Goal: Task Accomplishment & Management: Manage account settings

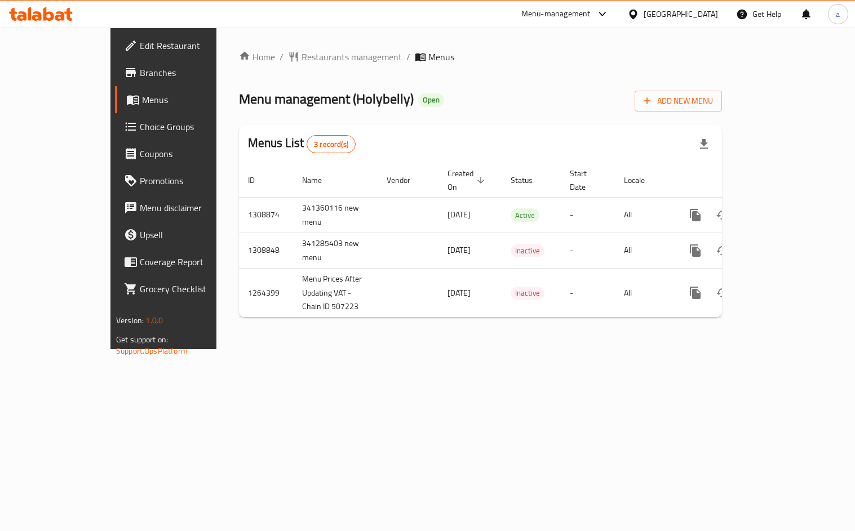
click at [115, 81] on link "Branches" at bounding box center [184, 72] width 138 height 27
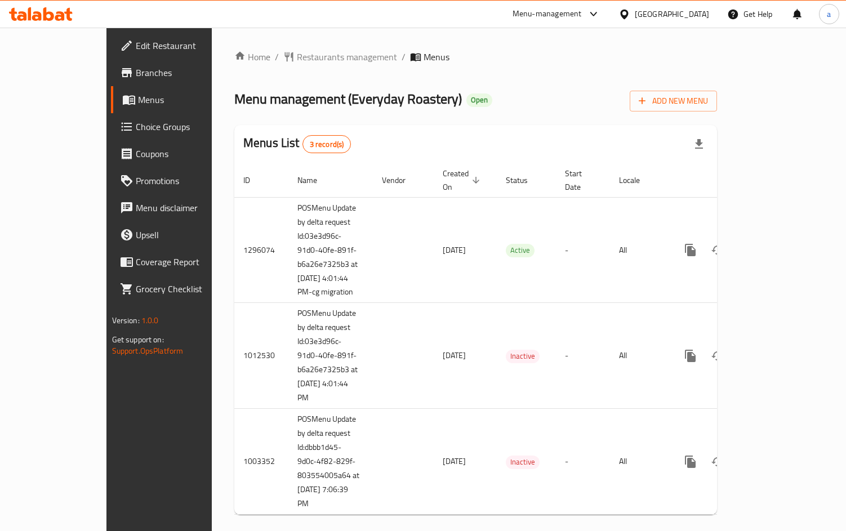
click at [136, 126] on span "Choice Groups" at bounding box center [187, 127] width 103 height 14
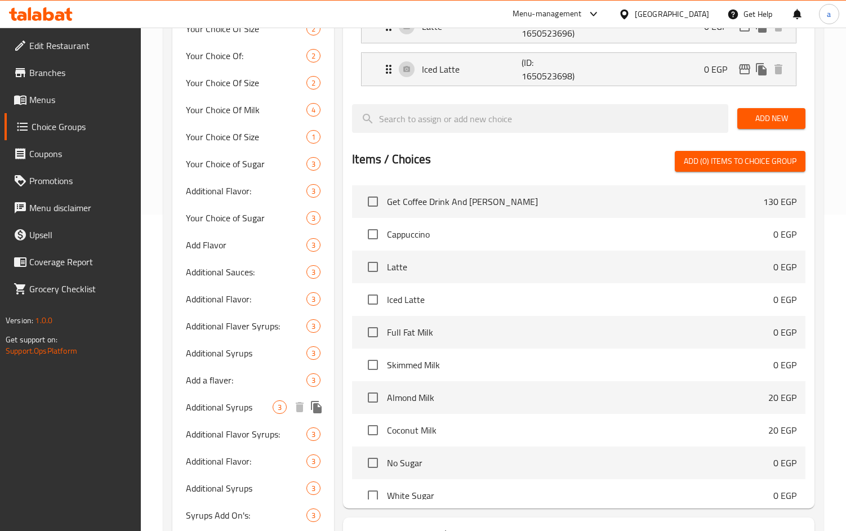
scroll to position [148, 0]
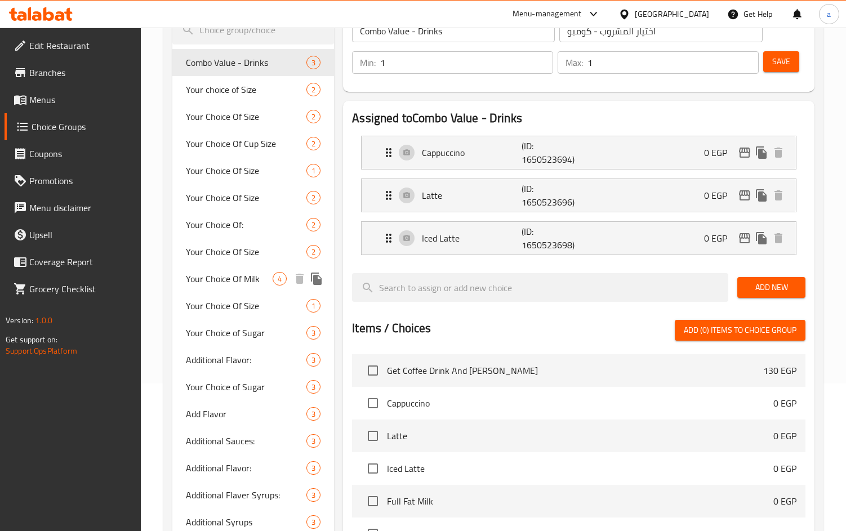
click at [231, 279] on span "Your Choice Of Milk" at bounding box center [229, 279] width 87 height 14
type input "Your Choice Of Milk"
type input "إختيارك من اللبن"
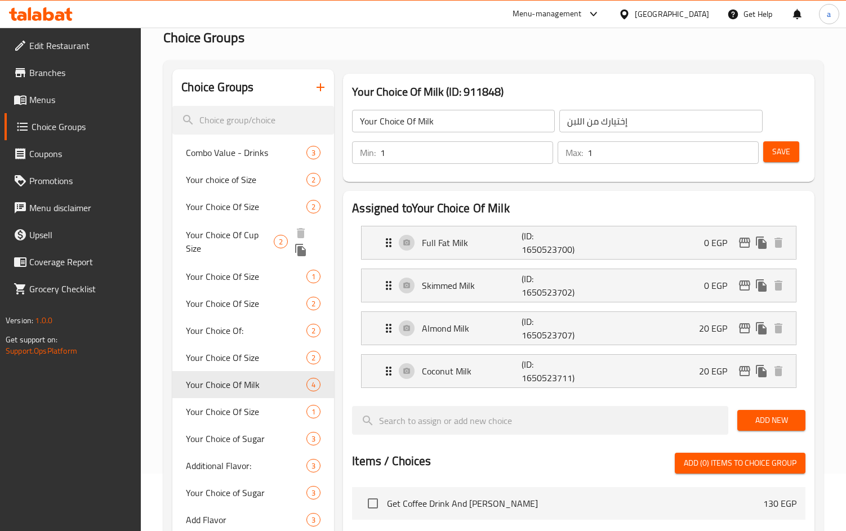
scroll to position [113, 0]
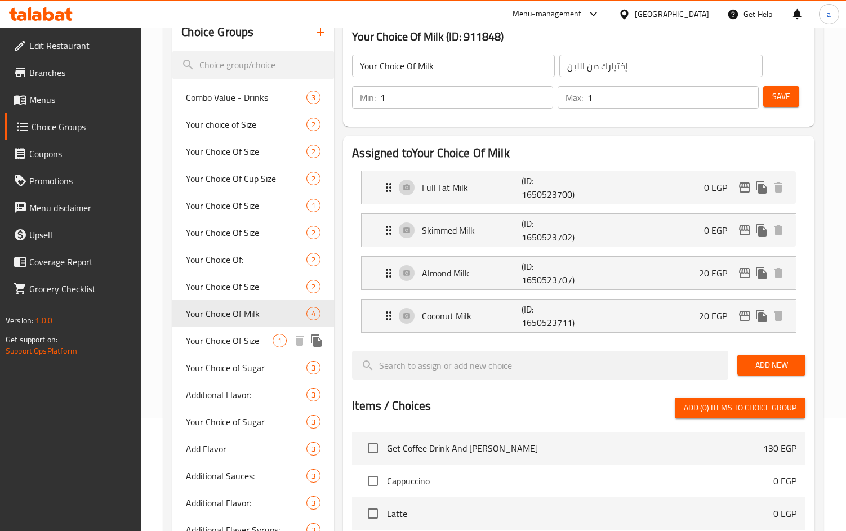
click at [224, 346] on span "Your Choice Of Size" at bounding box center [229, 341] width 87 height 14
type input "Your Choice Of Size"
type input "اختيارك من الحجم"
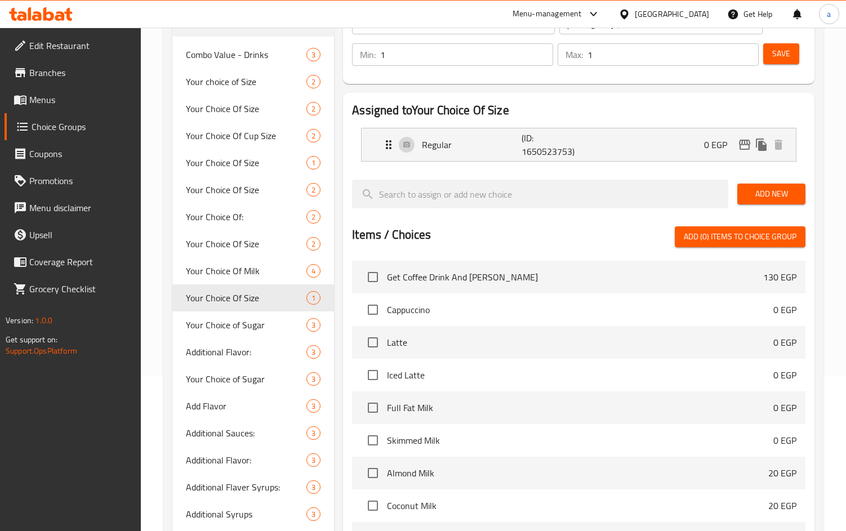
scroll to position [0, 0]
